Goal: Task Accomplishment & Management: Use online tool/utility

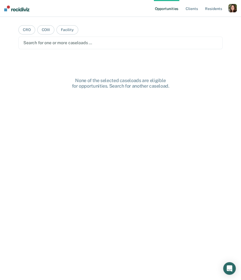
click at [235, 12] on div "button" at bounding box center [233, 8] width 8 height 8
click at [199, 23] on link "Profile" at bounding box center [212, 21] width 42 height 4
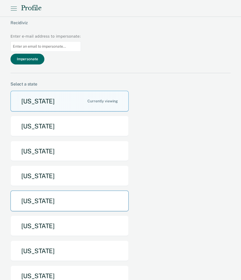
scroll to position [53, 0]
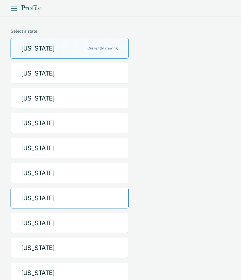
click at [51, 188] on button "[US_STATE]" at bounding box center [70, 198] width 118 height 21
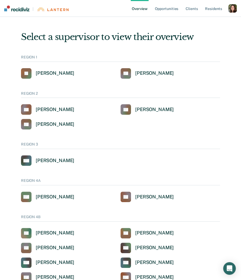
click at [230, 7] on div "button" at bounding box center [233, 8] width 8 height 8
click at [201, 21] on link "Profile" at bounding box center [212, 21] width 42 height 4
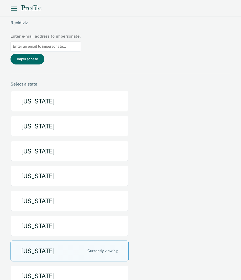
click at [54, 240] on button "[US_STATE]" at bounding box center [70, 250] width 118 height 21
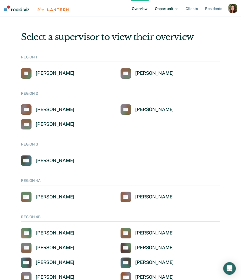
click at [172, 8] on link "Opportunities" at bounding box center [167, 8] width 26 height 17
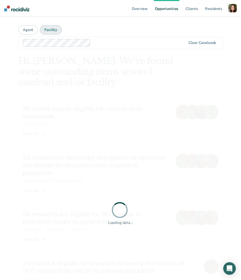
click at [53, 33] on button "Facility" at bounding box center [51, 29] width 22 height 9
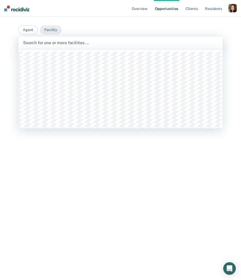
click at [66, 42] on div at bounding box center [120, 43] width 195 height 6
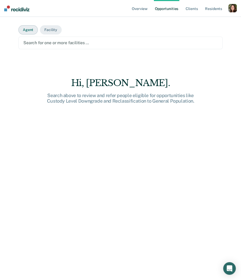
click at [30, 30] on button "Agent" at bounding box center [27, 29] width 19 height 9
click at [33, 42] on div at bounding box center [120, 43] width 195 height 6
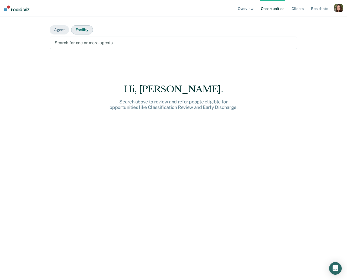
click at [83, 32] on button "Facility" at bounding box center [82, 29] width 22 height 9
click at [83, 45] on div at bounding box center [174, 43] width 238 height 6
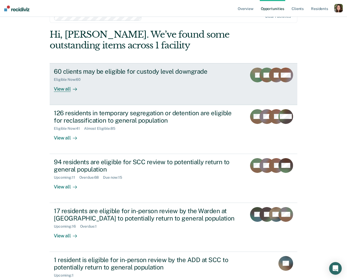
scroll to position [28, 0]
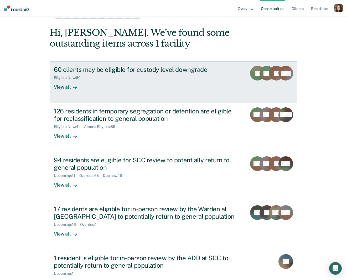
click at [137, 80] on div "60 clients may be eligible for custody level downgrade Eligible Now : 60 View a…" at bounding box center [152, 78] width 197 height 24
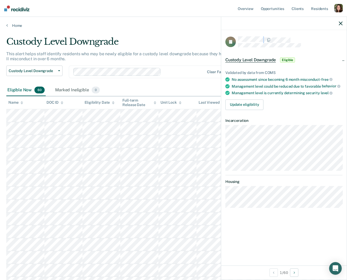
click at [233, 44] on div "JL" at bounding box center [284, 41] width 117 height 11
click at [12, 24] on link "Home" at bounding box center [173, 25] width 335 height 5
